Goal: Task Accomplishment & Management: Manage account settings

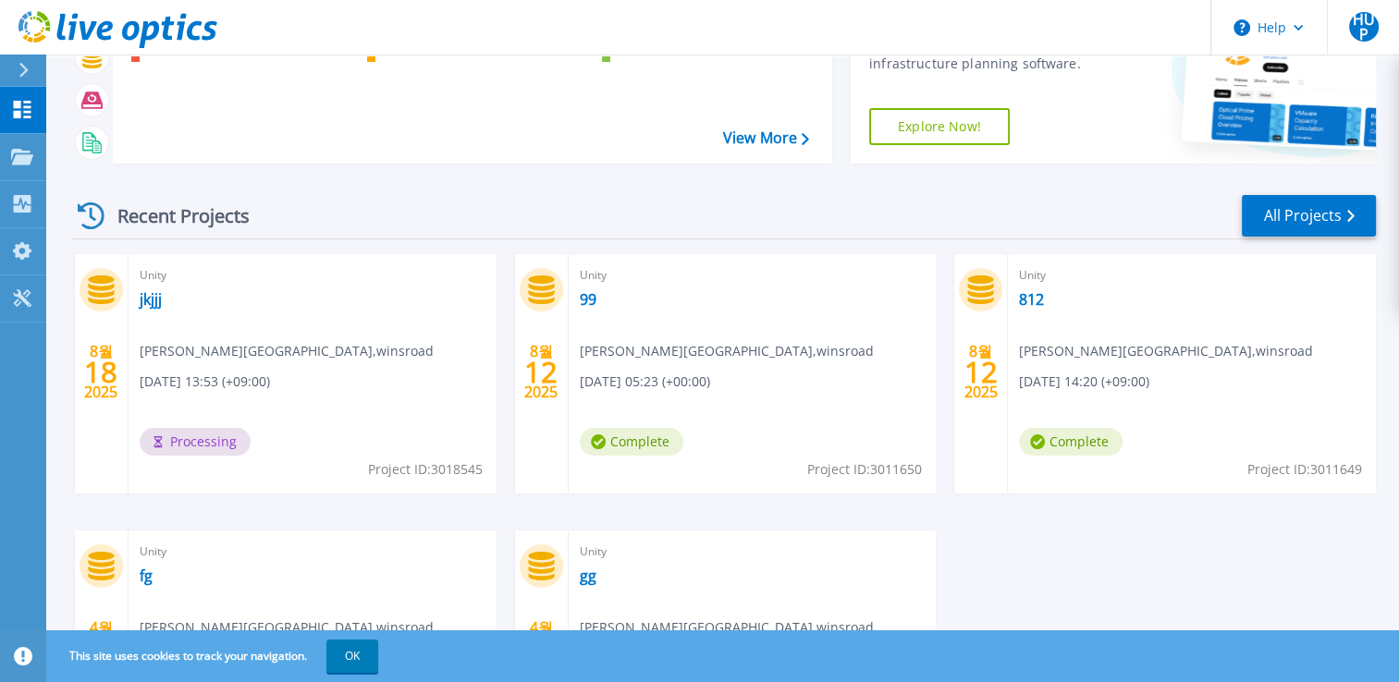
scroll to position [148, 0]
click at [150, 303] on link "jkjjj" at bounding box center [151, 298] width 22 height 18
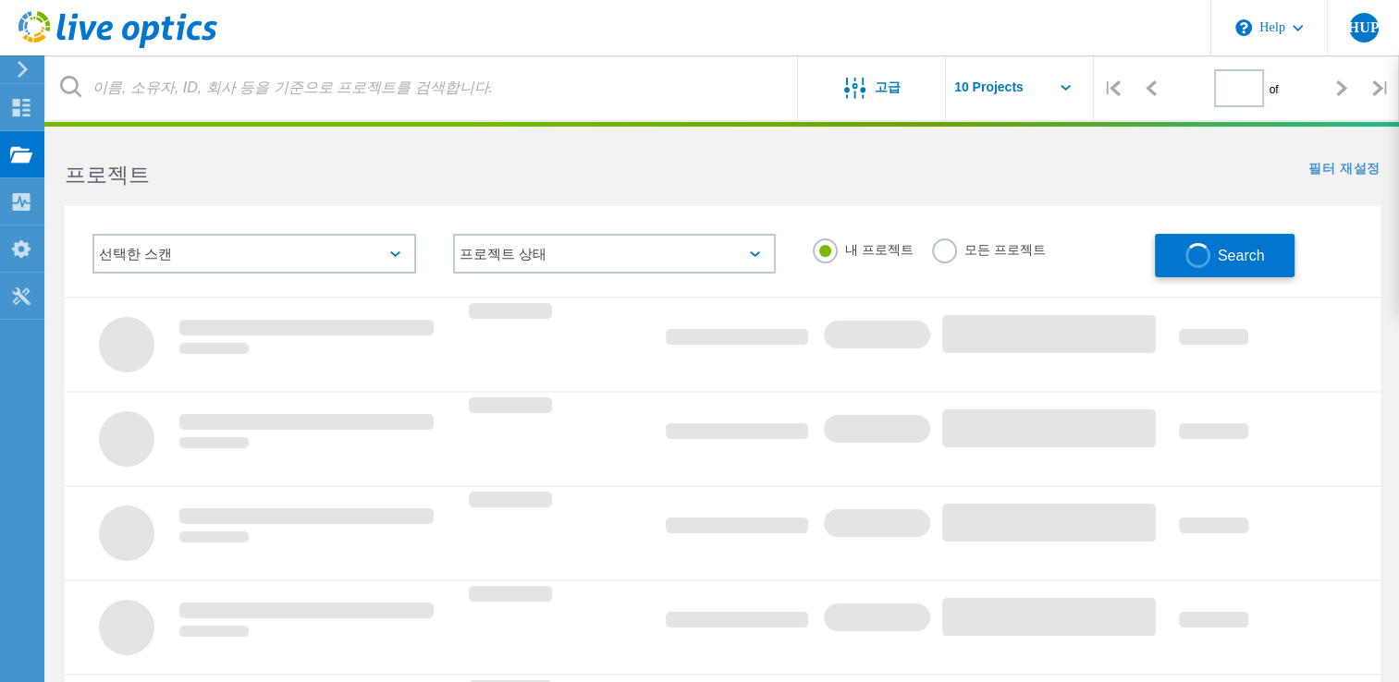
type input "1"
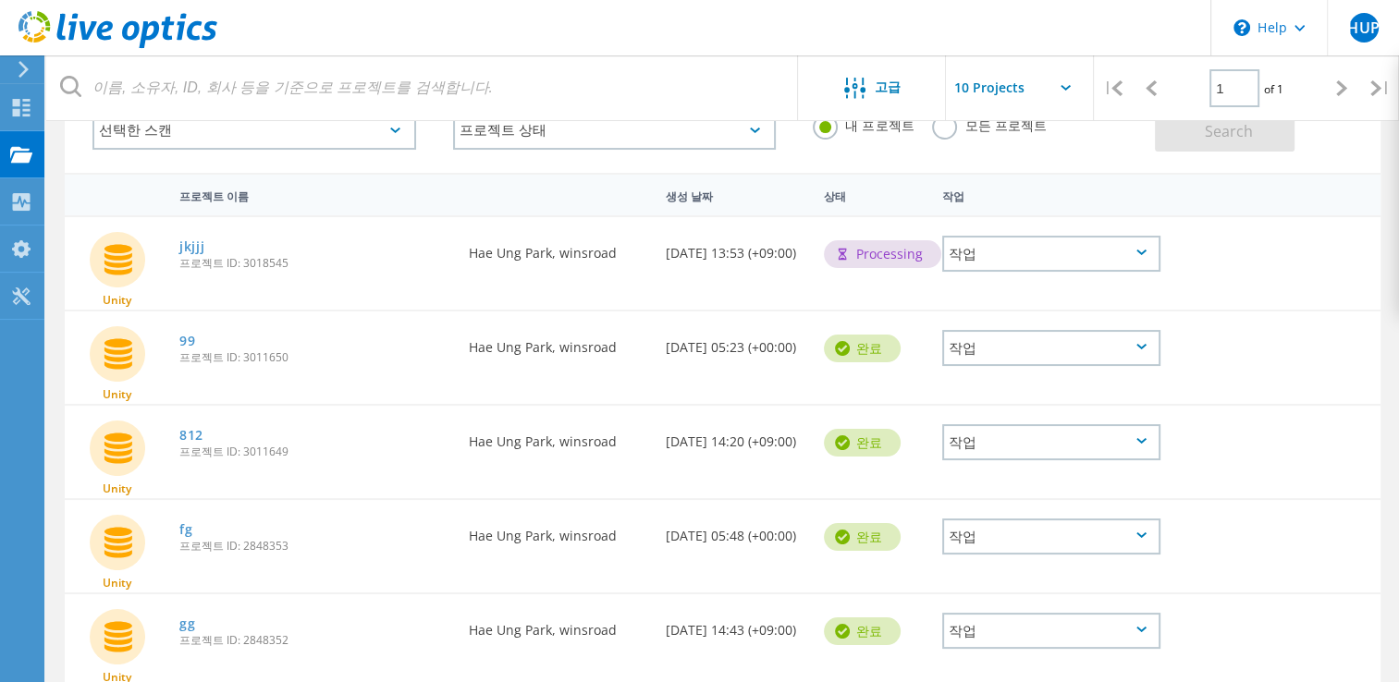
scroll to position [200, 0]
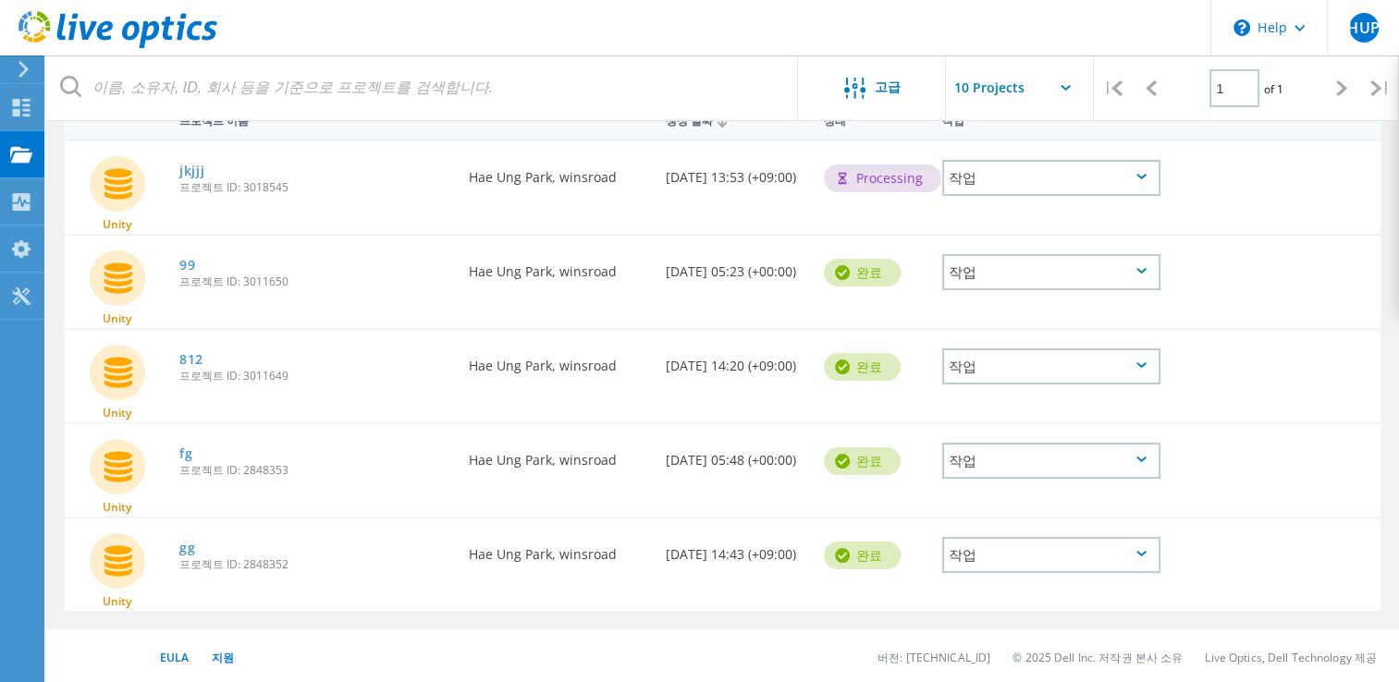
click at [1030, 192] on div "작업" at bounding box center [1051, 178] width 218 height 36
click at [791, 168] on div "생성 날짜 [DATE] 13:53 (+09:00)" at bounding box center [735, 171] width 158 height 61
click at [237, 183] on span "프로젝트 ID: 3018545" at bounding box center [314, 187] width 271 height 11
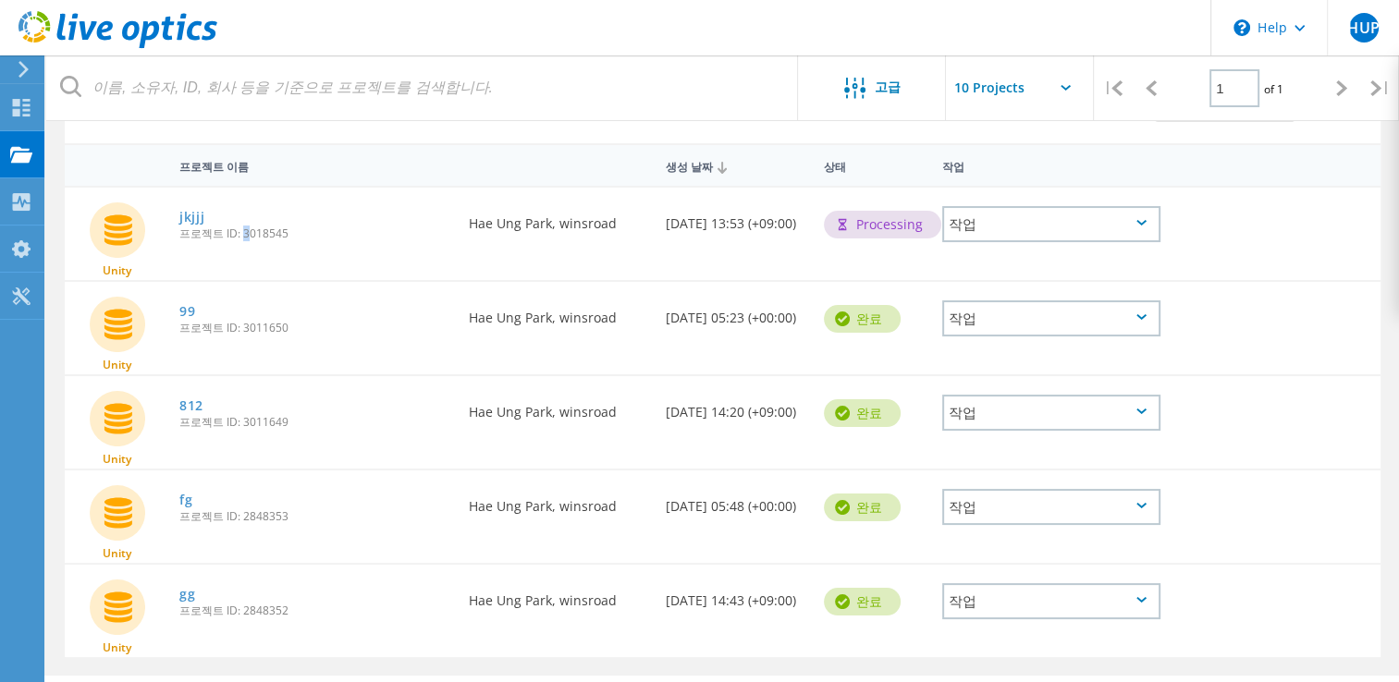
scroll to position [136, 0]
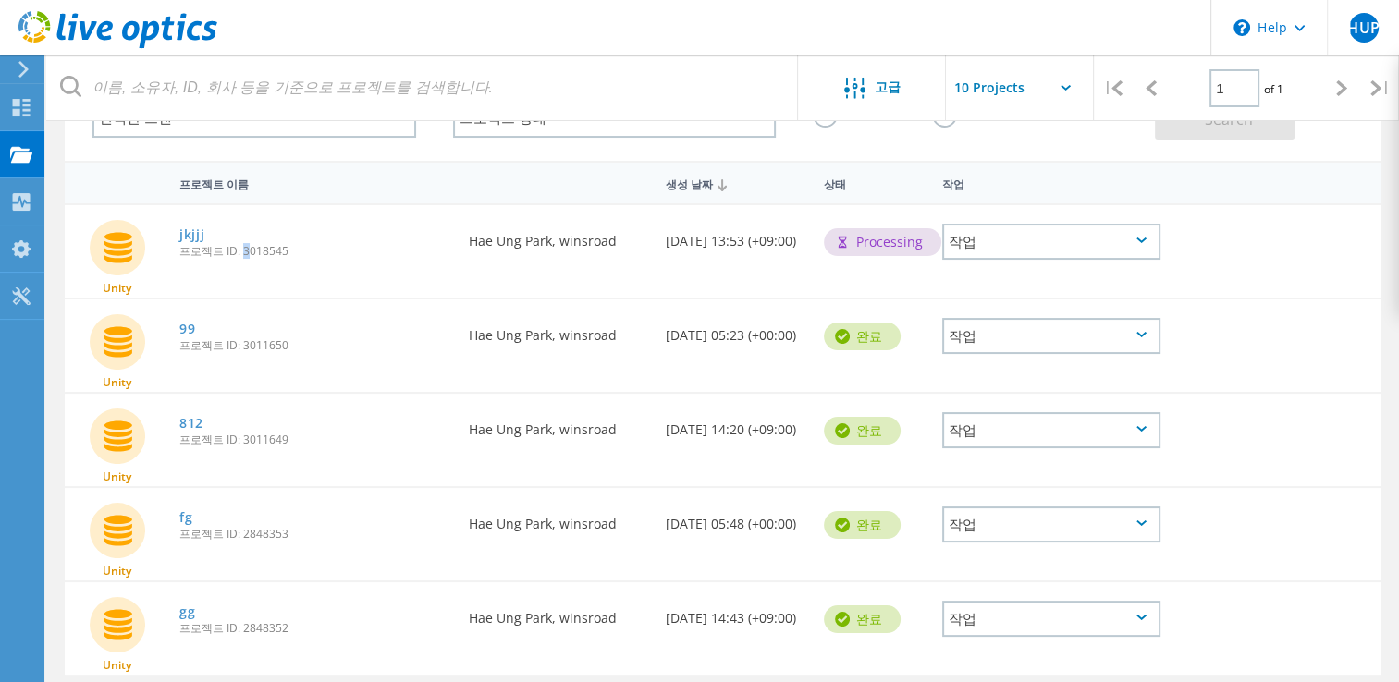
click at [1031, 334] on div "작업" at bounding box center [1051, 336] width 218 height 36
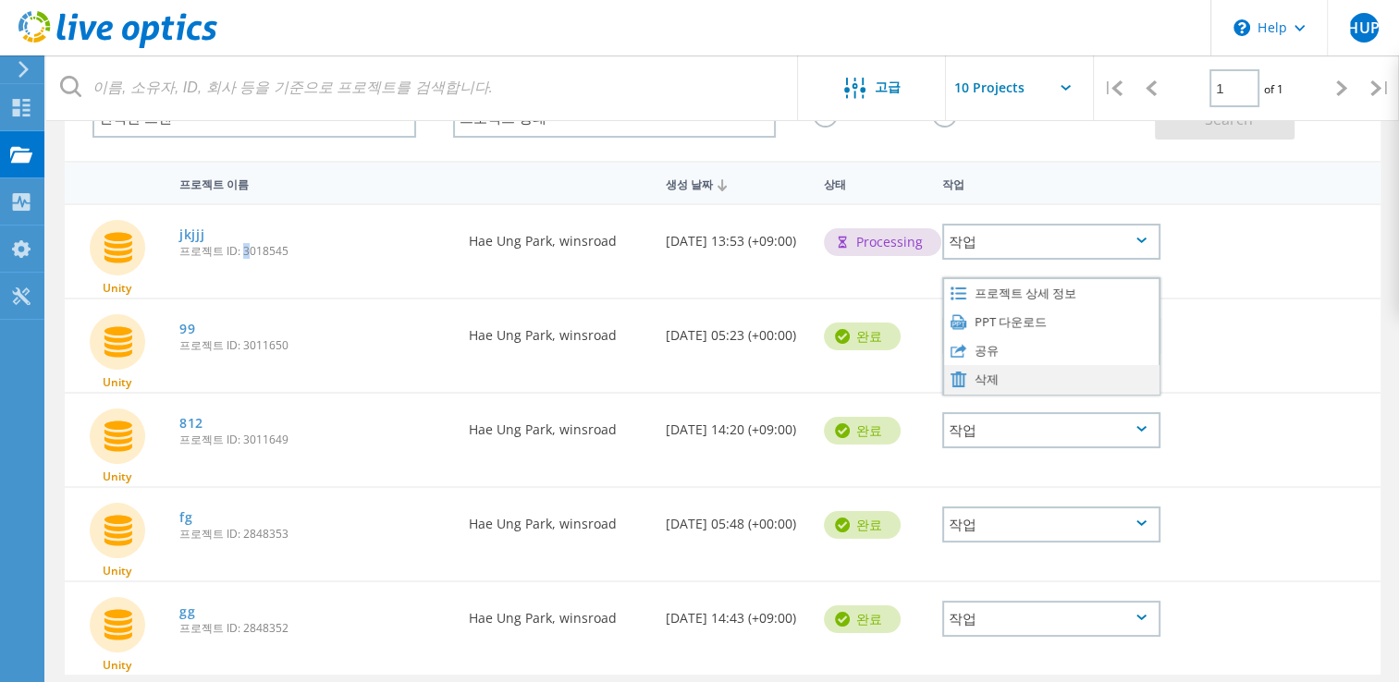
click at [1012, 377] on div "삭제" at bounding box center [1051, 379] width 214 height 29
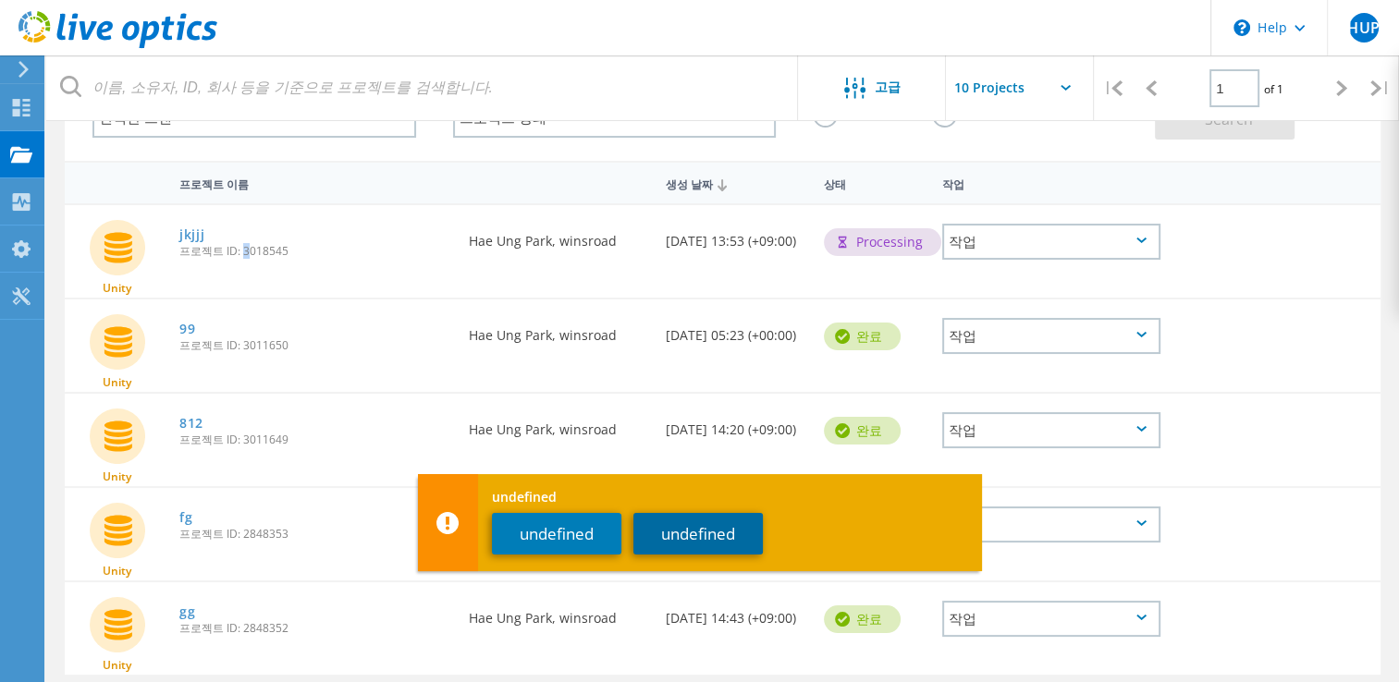
click at [684, 544] on button "undefined" at bounding box center [697, 534] width 129 height 42
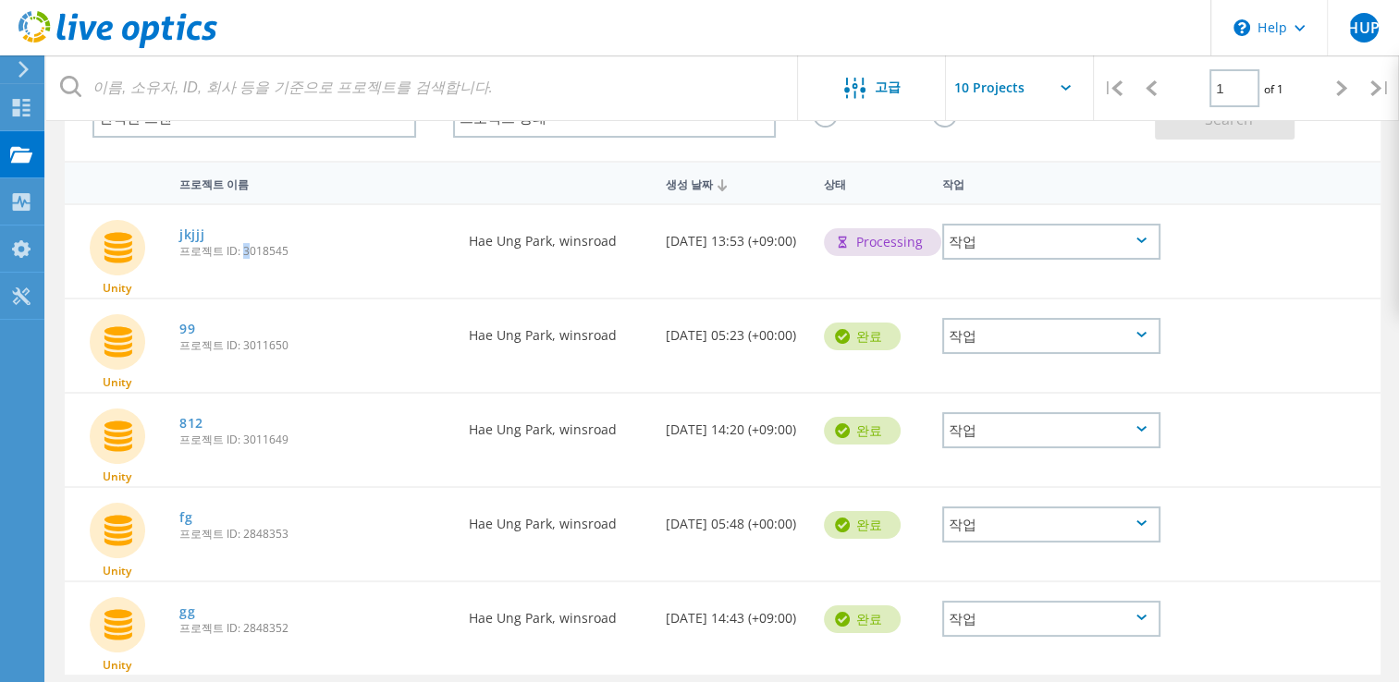
click at [1056, 340] on div "작업" at bounding box center [1051, 336] width 218 height 36
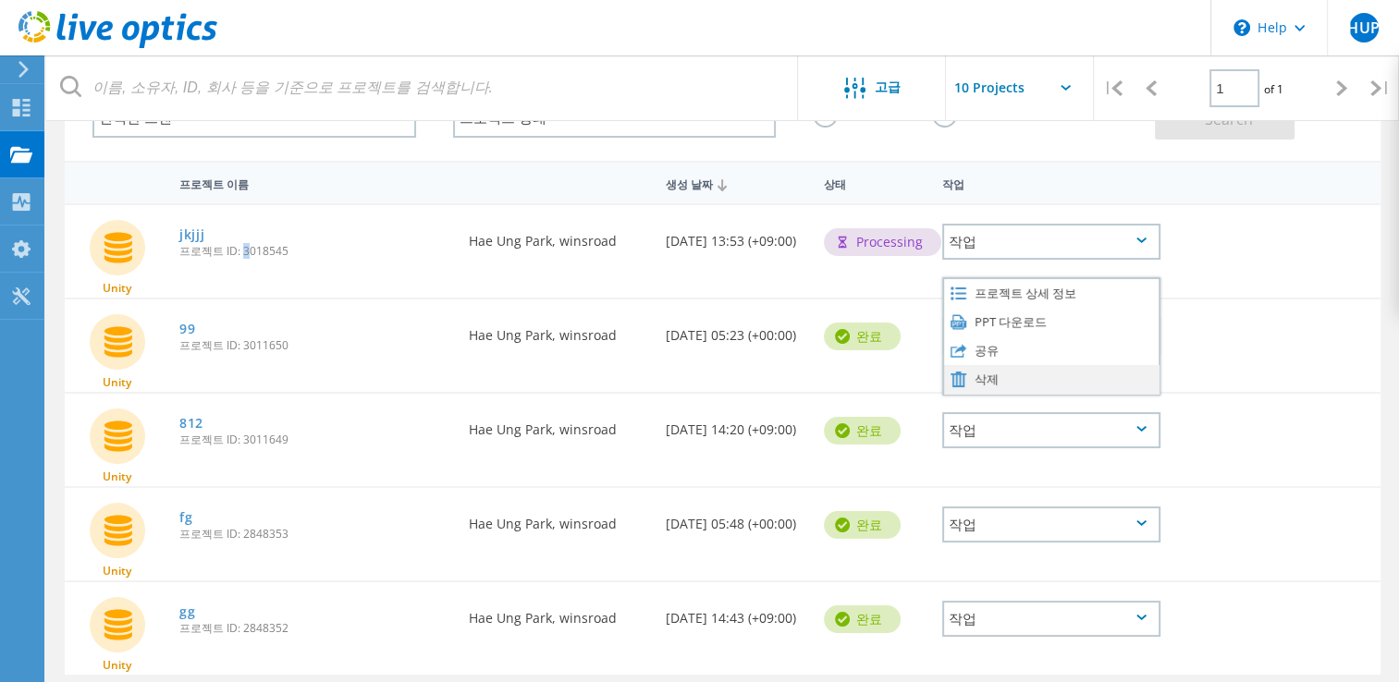
click at [1039, 373] on div "삭제" at bounding box center [1051, 379] width 214 height 29
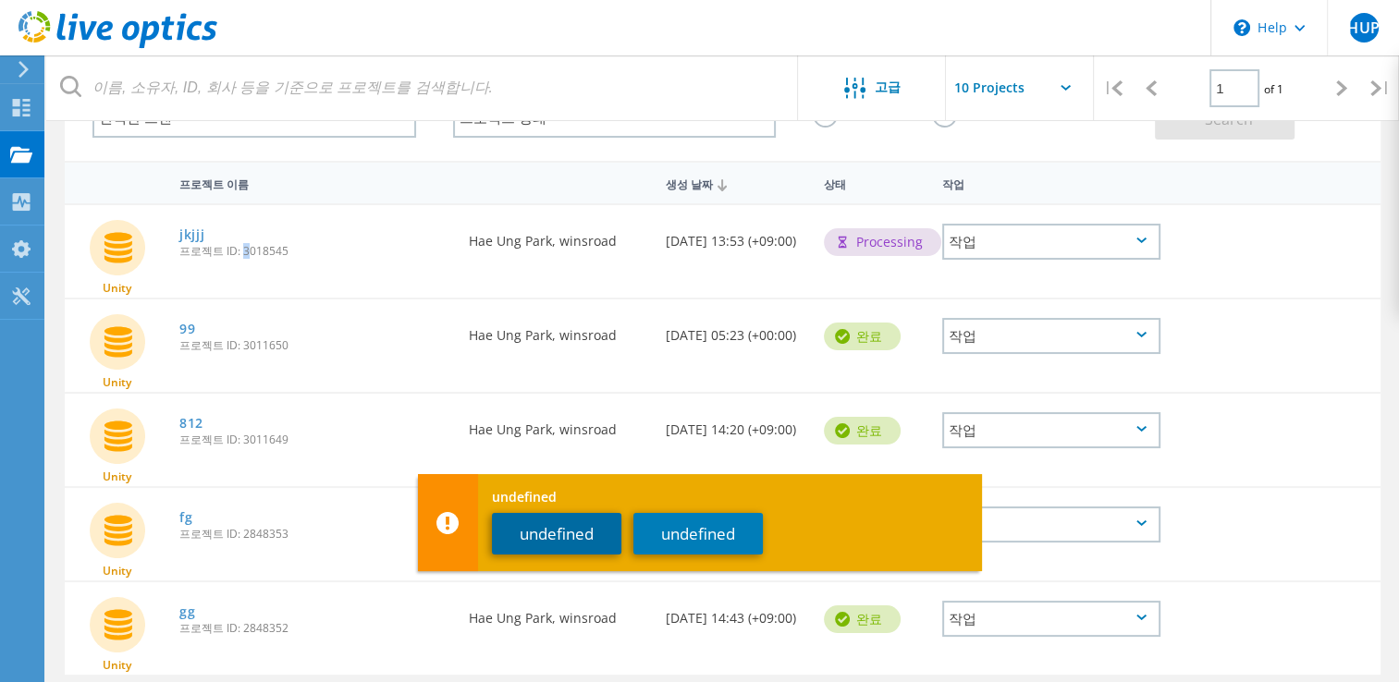
click at [557, 545] on button "undefined" at bounding box center [556, 534] width 129 height 42
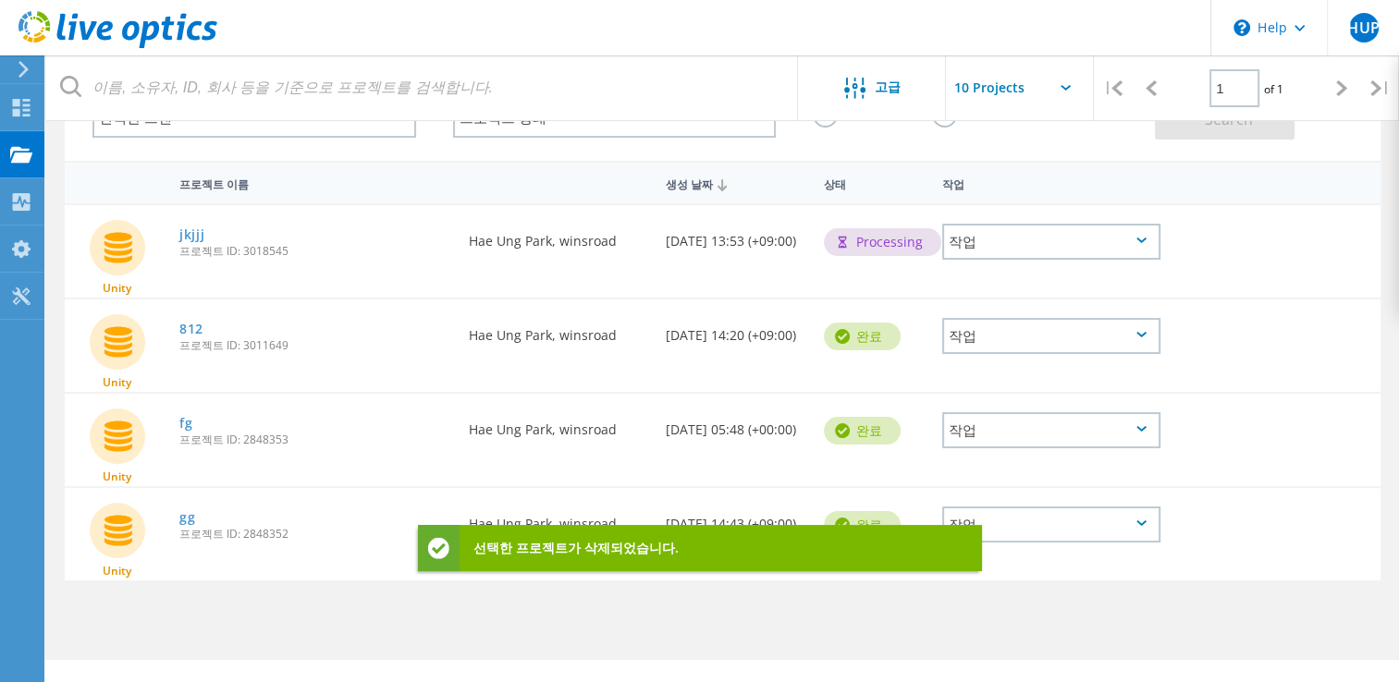
click at [991, 335] on div "작업" at bounding box center [1051, 336] width 218 height 36
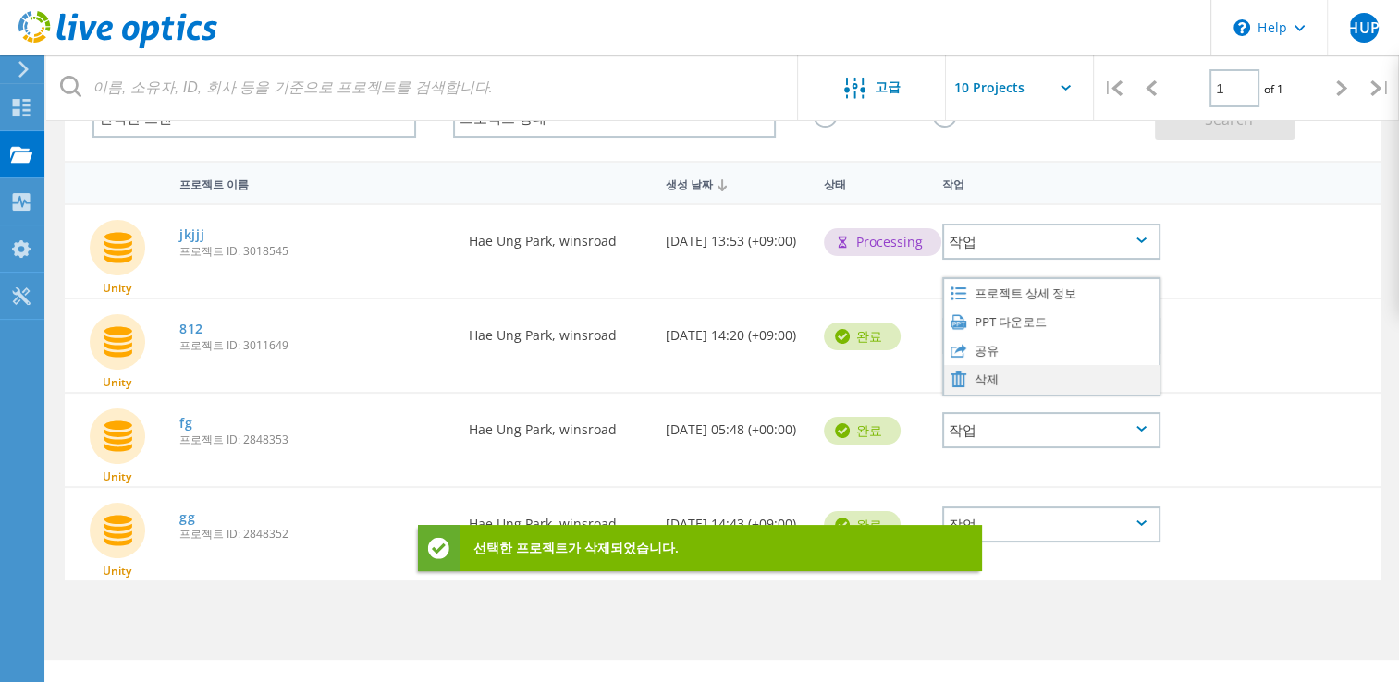
click at [997, 373] on div "삭제" at bounding box center [1051, 379] width 214 height 29
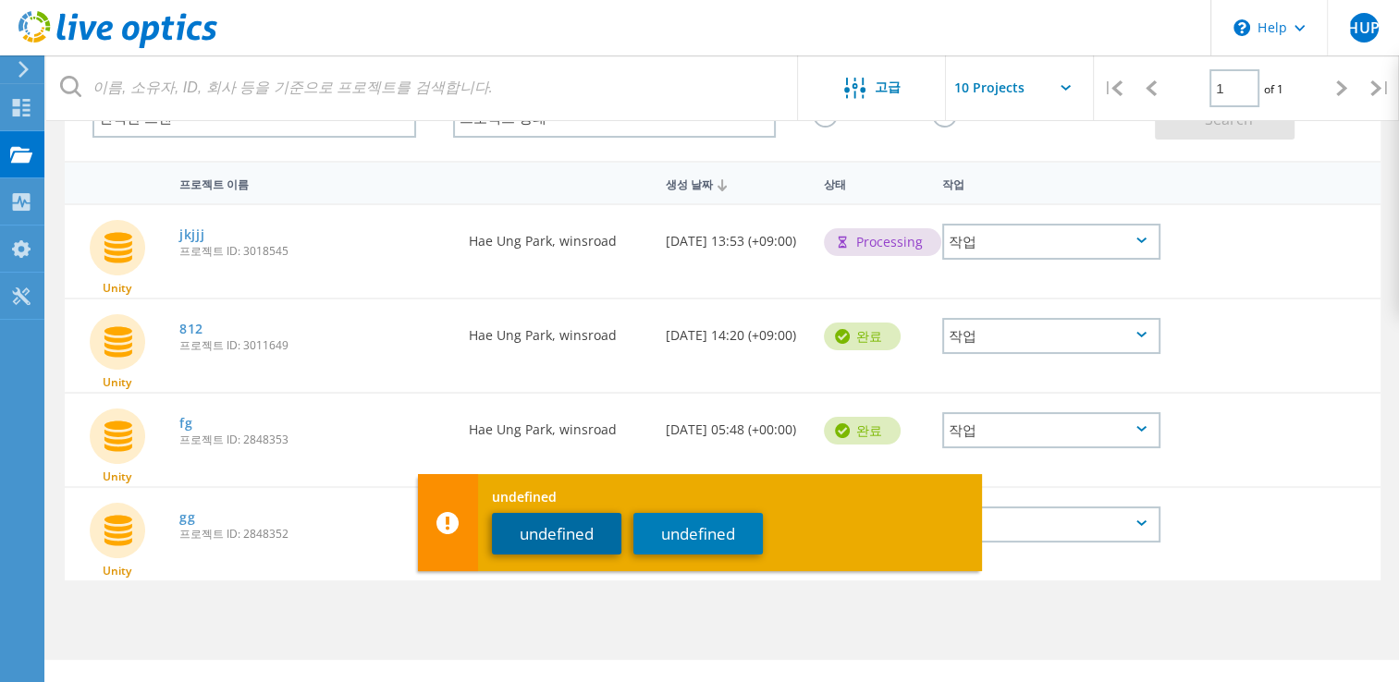
click at [571, 543] on button "undefined" at bounding box center [556, 534] width 129 height 42
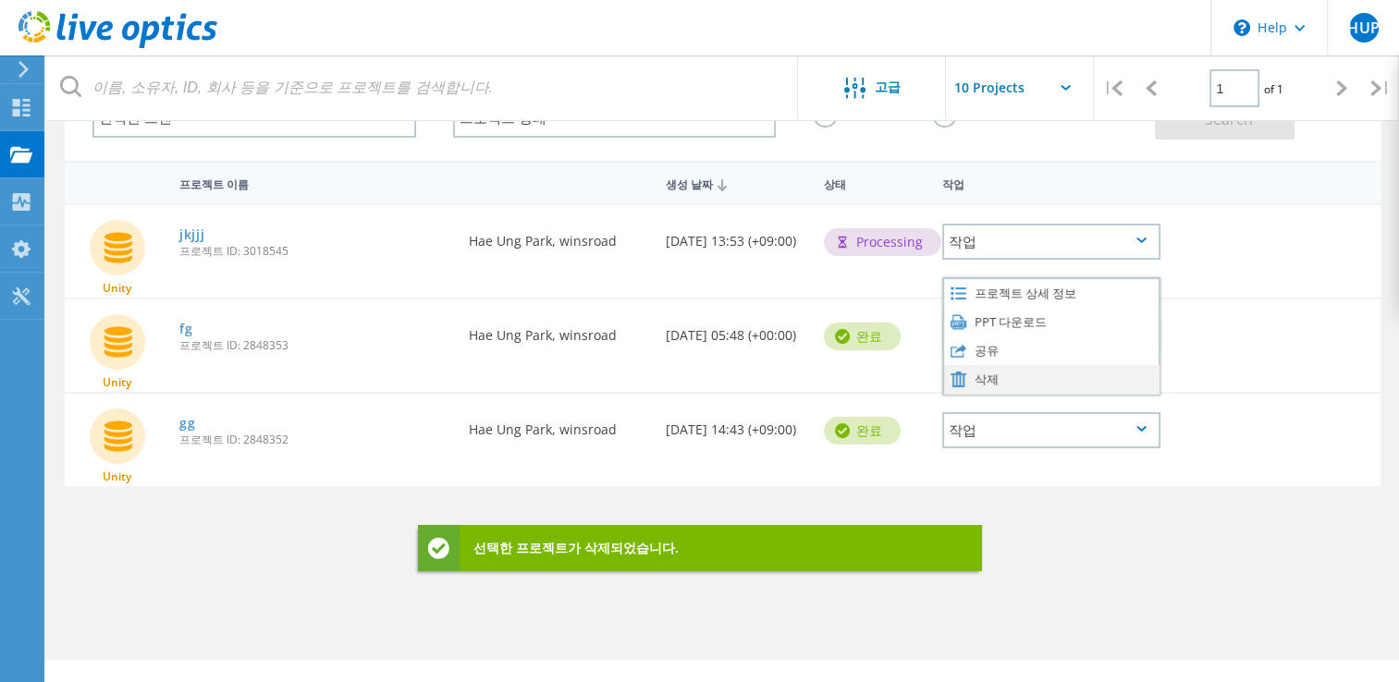
click at [996, 372] on div "삭제" at bounding box center [1051, 379] width 214 height 29
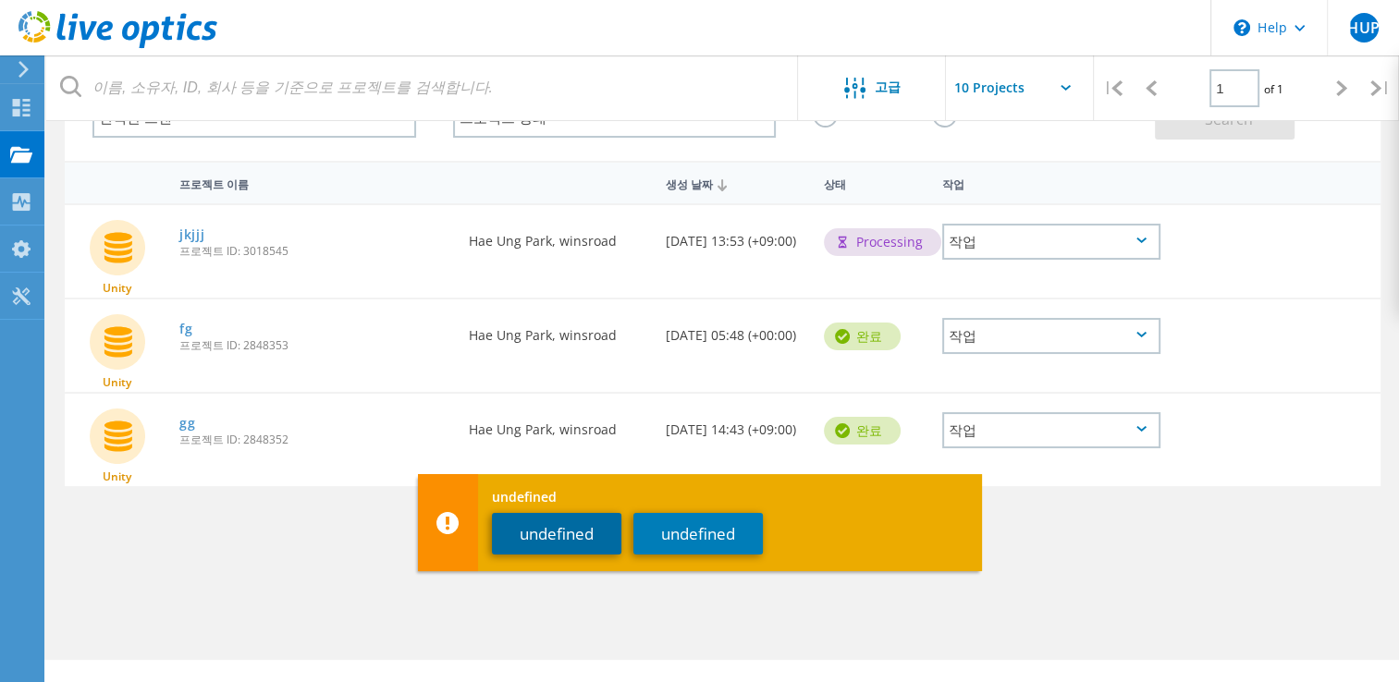
click at [548, 550] on button "undefined" at bounding box center [556, 534] width 129 height 42
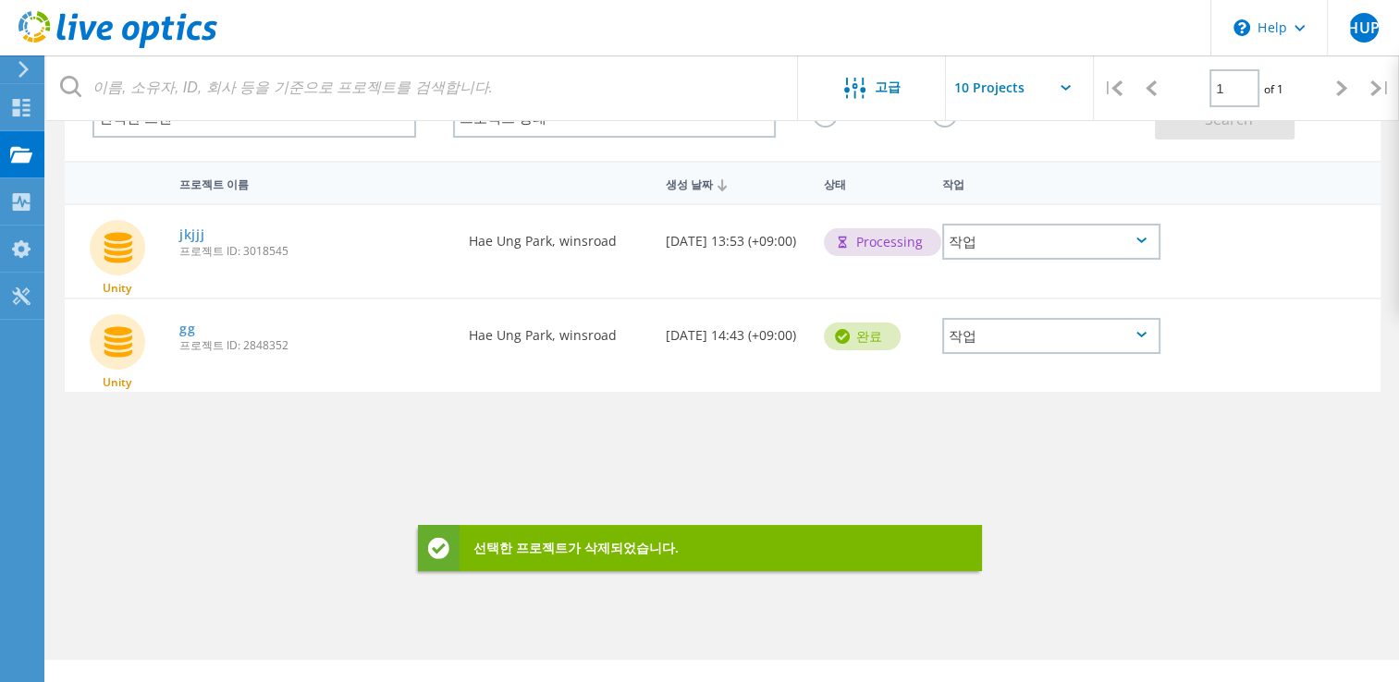
click at [1047, 330] on div "작업" at bounding box center [1051, 336] width 218 height 36
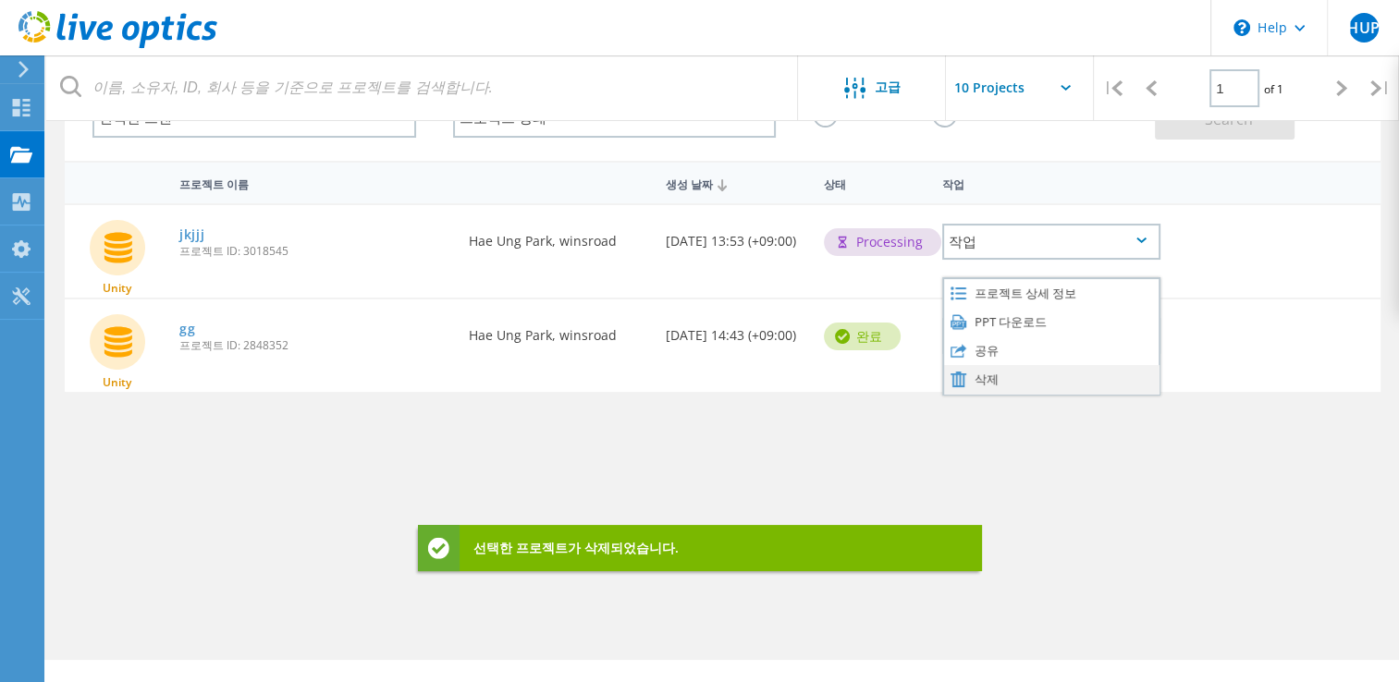
click at [987, 374] on div "삭제" at bounding box center [1051, 379] width 214 height 29
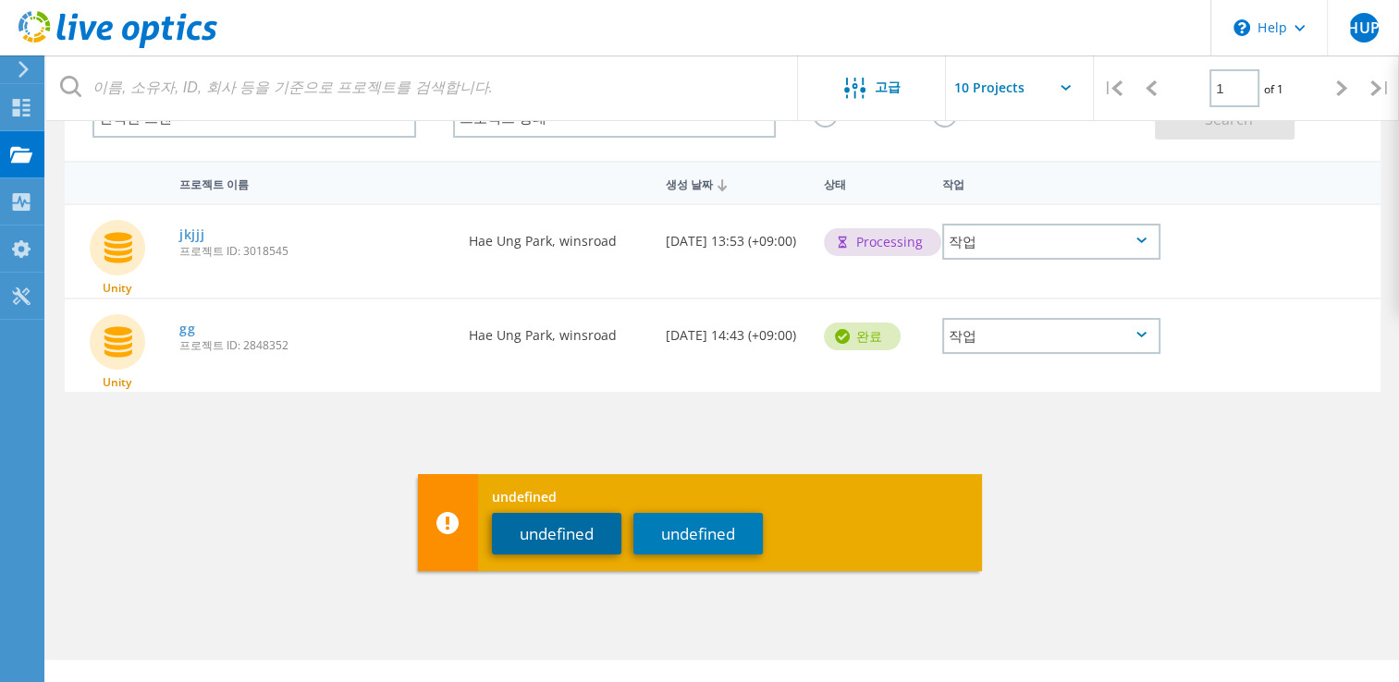
click at [584, 536] on button "undefined" at bounding box center [556, 534] width 129 height 42
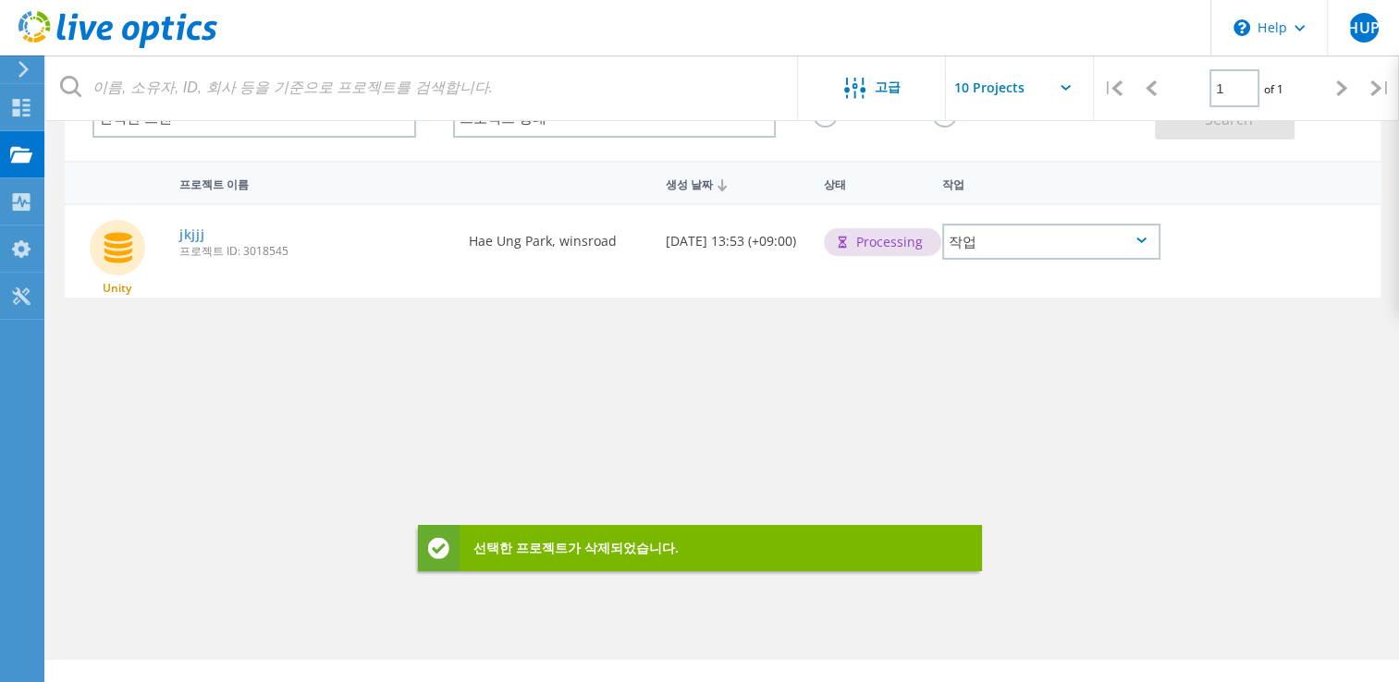
click at [806, 454] on div "프로젝트 이름 생성 날짜 상태 작업 Unity jkjjj 프로젝트 ID: 3018545 요청자 Hae Ung Park, winsroad 생성 …" at bounding box center [723, 401] width 1316 height 481
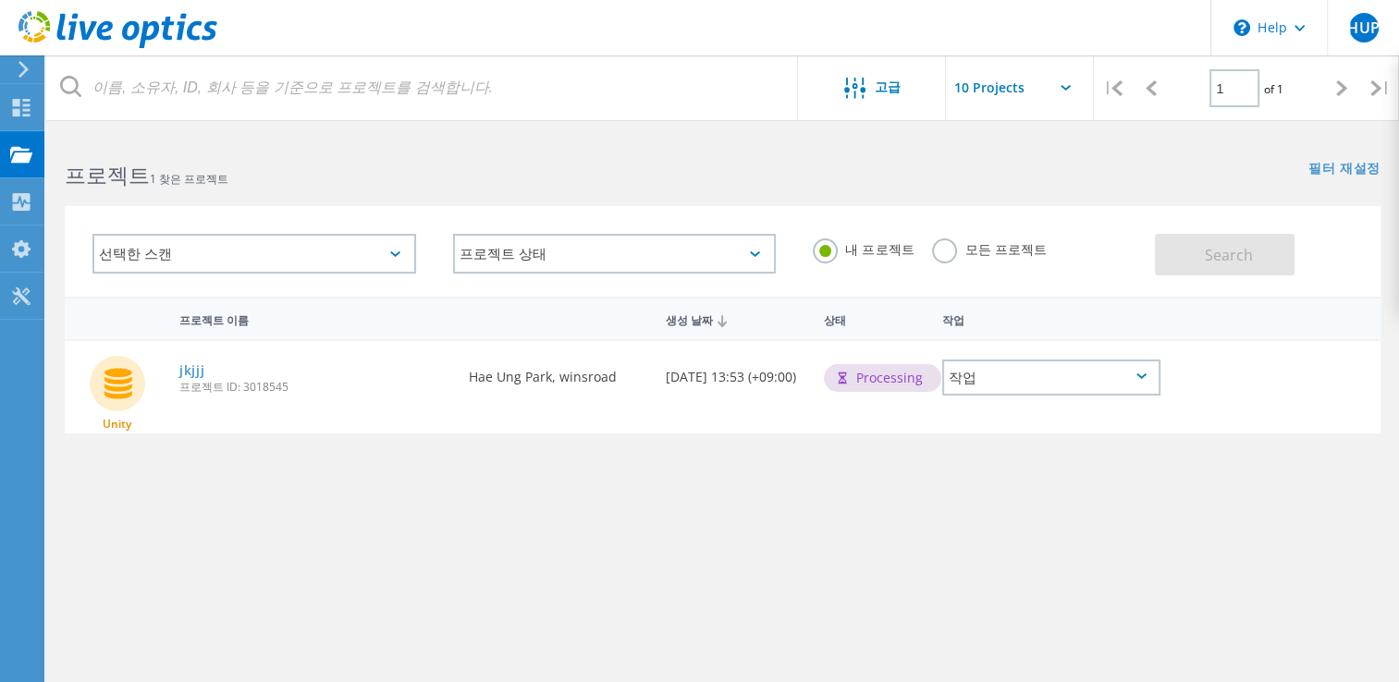
click at [535, 395] on div "요청자 [GEOGRAPHIC_DATA], [GEOGRAPHIC_DATA]" at bounding box center [557, 371] width 197 height 61
click at [531, 387] on div "요청자 [GEOGRAPHIC_DATA], [GEOGRAPHIC_DATA]" at bounding box center [557, 371] width 197 height 61
click at [201, 382] on span "프로젝트 ID: 3018545" at bounding box center [314, 387] width 271 height 11
click at [196, 373] on link "jkjjj" at bounding box center [192, 370] width 26 height 13
